Goal: Information Seeking & Learning: Find specific fact

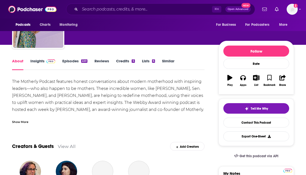
scroll to position [95, 0]
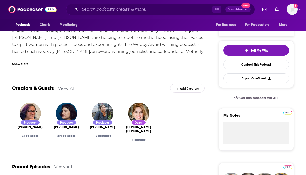
drag, startPoint x: 12, startPoint y: 127, endPoint x: 47, endPoint y: 127, distance: 34.6
click at [47, 127] on div "Producer [PERSON_NAME] 21 episodes" at bounding box center [30, 125] width 36 height 53
copy span "[PERSON_NAME]"
drag, startPoint x: 88, startPoint y: 129, endPoint x: 117, endPoint y: 131, distance: 29.4
click at [118, 131] on div "Producer [PERSON_NAME] 12 episodes" at bounding box center [102, 125] width 36 height 53
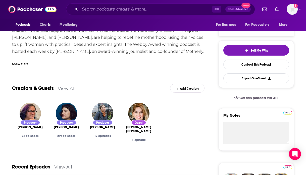
copy span "[PERSON_NAME]"
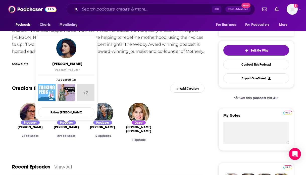
click at [67, 127] on span "[PERSON_NAME]" at bounding box center [66, 128] width 25 height 4
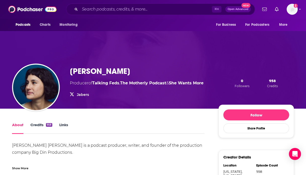
drag, startPoint x: 69, startPoint y: 66, endPoint x: 141, endPoint y: 67, distance: 72.3
click at [141, 67] on div "[PERSON_NAME] Producer of Talking Feds , The Motherly Podcast & She Wants More …" at bounding box center [153, 83] width 282 height 51
copy h1 "[PERSON_NAME]"
